Goal: Information Seeking & Learning: Learn about a topic

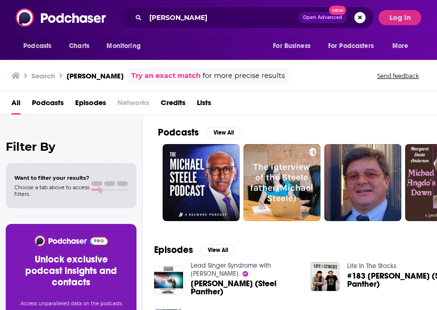
click at [359, 20] on button "Search podcasts, credits, & more..." at bounding box center [360, 17] width 11 height 11
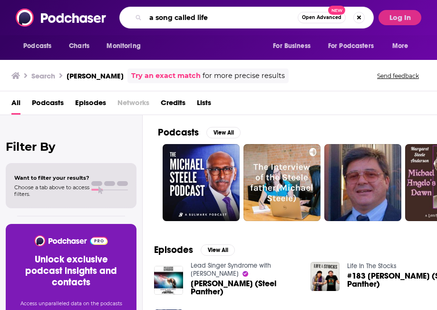
type input "a song called life"
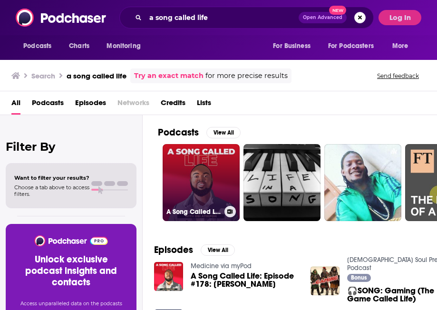
click at [205, 175] on link "A Song Called Life" at bounding box center [201, 182] width 77 height 77
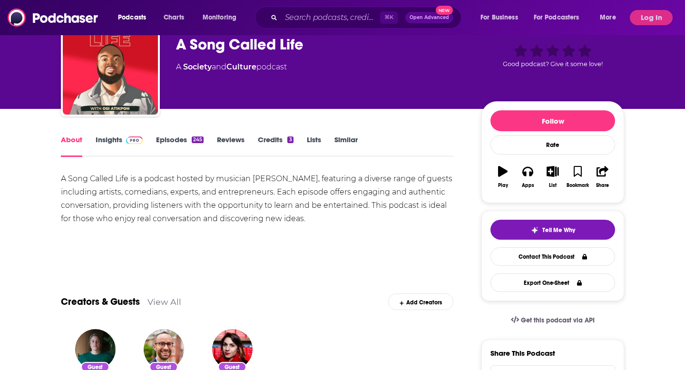
scroll to position [39, 0]
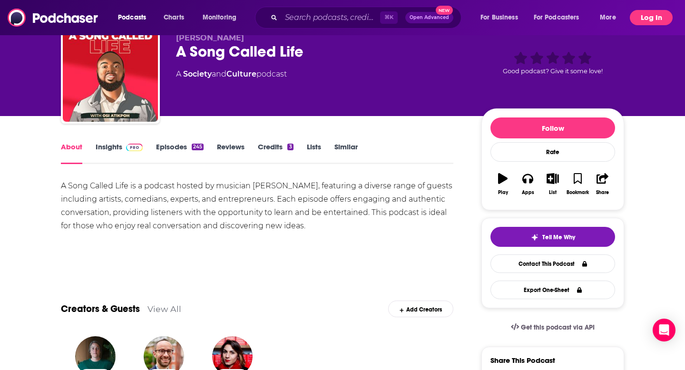
click at [437, 20] on button "Log In" at bounding box center [651, 17] width 43 height 15
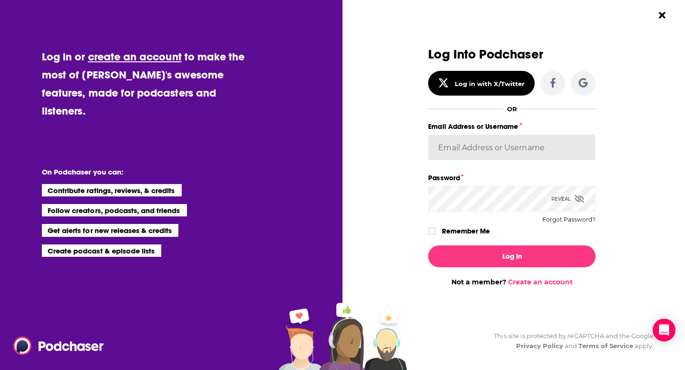
click at [437, 154] on input "Email Address or Username" at bounding box center [512, 148] width 168 height 26
type input "[PERSON_NAME][EMAIL_ADDRESS][PERSON_NAME][DOMAIN_NAME]"
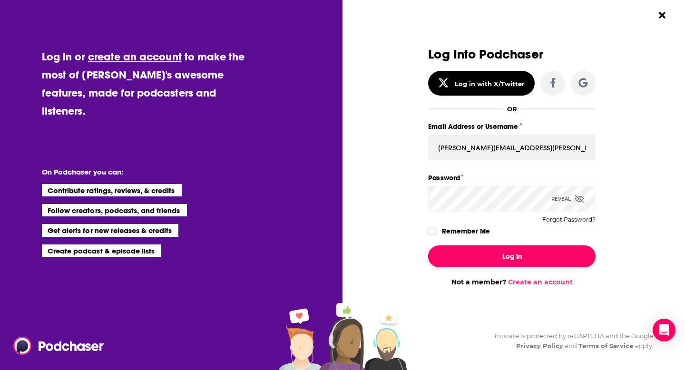
click at [437, 259] on button "Log In" at bounding box center [512, 257] width 168 height 22
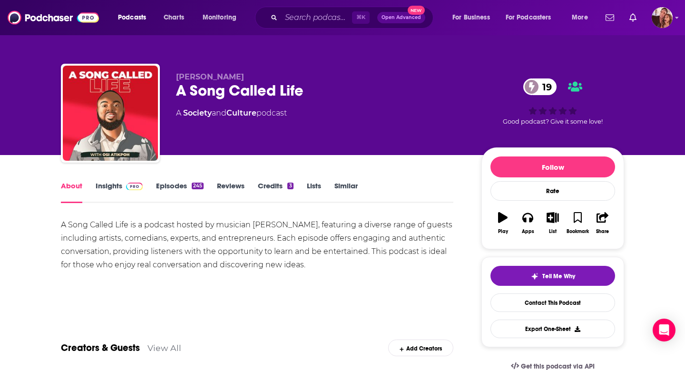
click at [98, 180] on div "About Insights Episodes 245 Reviews Credits 3 Lists Similar" at bounding box center [257, 191] width 393 height 23
click at [100, 186] on link "Insights" at bounding box center [119, 192] width 47 height 22
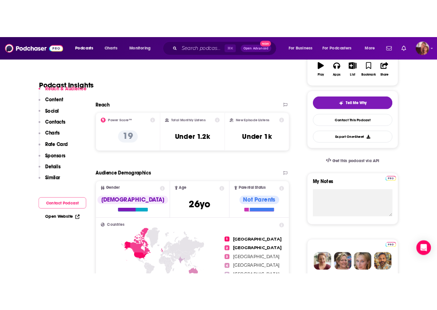
scroll to position [175, 0]
